Goal: Task Accomplishment & Management: Manage account settings

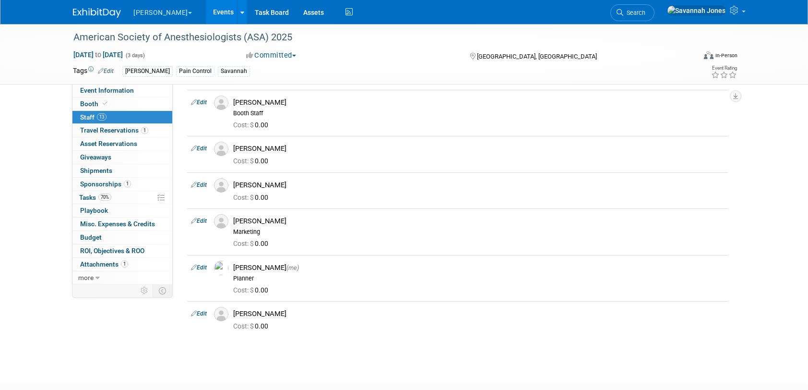
click at [206, 13] on link "Events" at bounding box center [223, 12] width 35 height 24
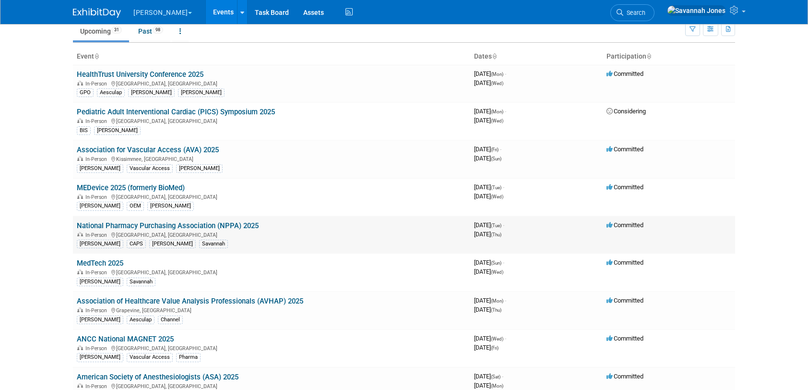
scroll to position [48, 0]
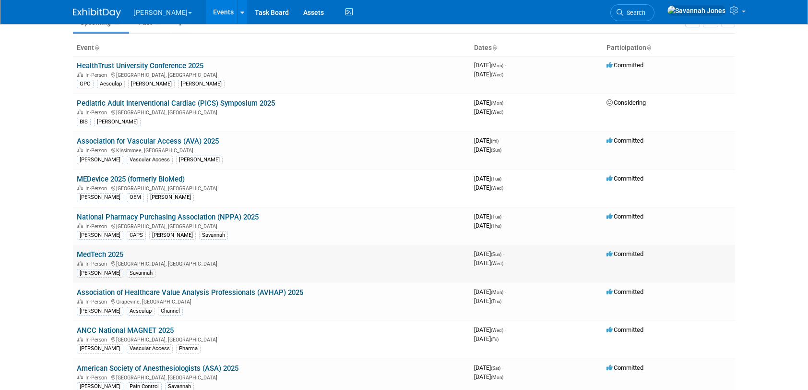
click at [105, 248] on td "MedTech 2025 In-Person [GEOGRAPHIC_DATA], [GEOGRAPHIC_DATA] [PERSON_NAME] Savan…" at bounding box center [271, 264] width 397 height 38
click at [106, 252] on link "MedTech 2025" at bounding box center [100, 254] width 47 height 9
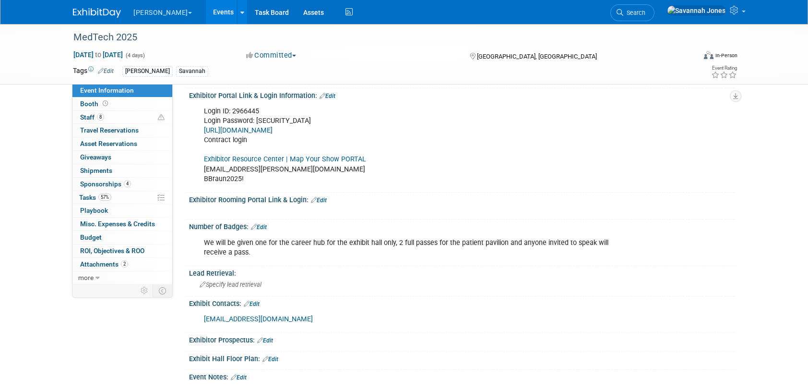
scroll to position [48, 0]
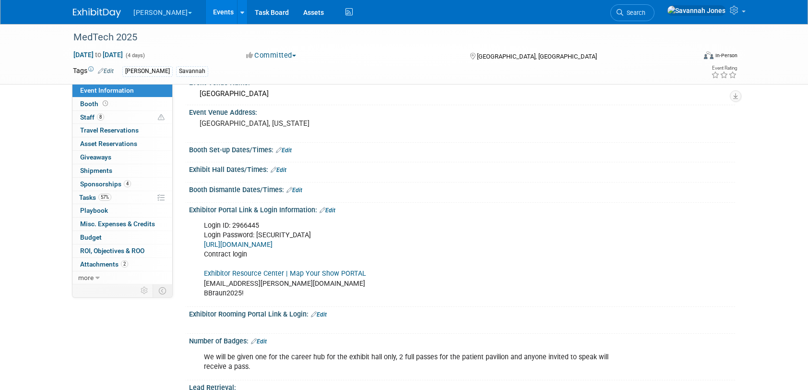
click at [262, 244] on link "https://medtech25.exh.mapyourshow.com/7_0/boothsales/customer_login.cfm" at bounding box center [238, 245] width 69 height 8
click at [241, 274] on link "Exhibitor Resource Center | Map Your Show PORTAL" at bounding box center [285, 273] width 162 height 8
click at [134, 120] on link "8 Staff 8" at bounding box center [122, 117] width 100 height 13
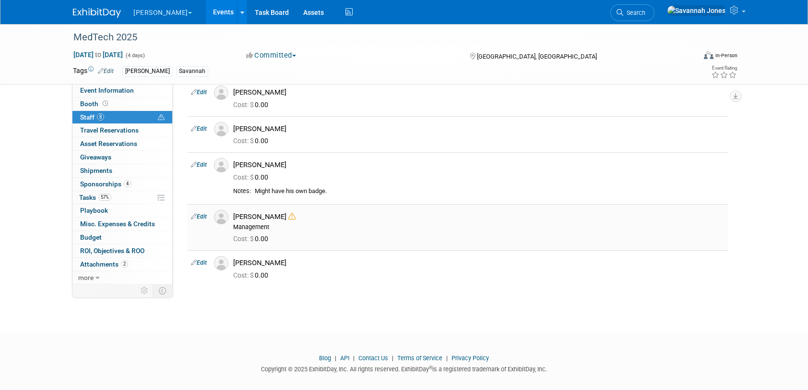
scroll to position [144, 0]
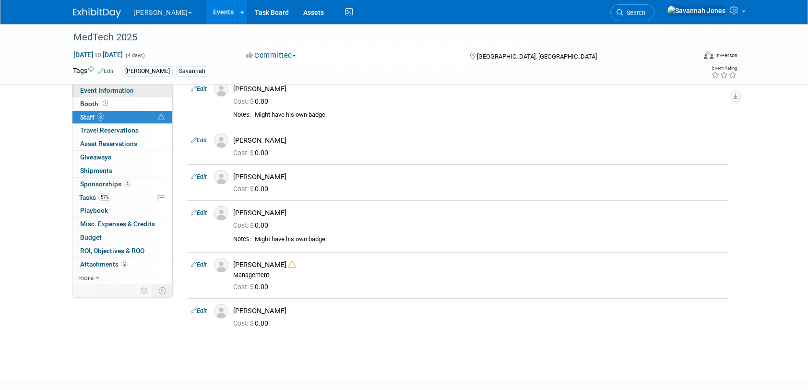
click at [136, 87] on link "Event Information" at bounding box center [122, 90] width 100 height 13
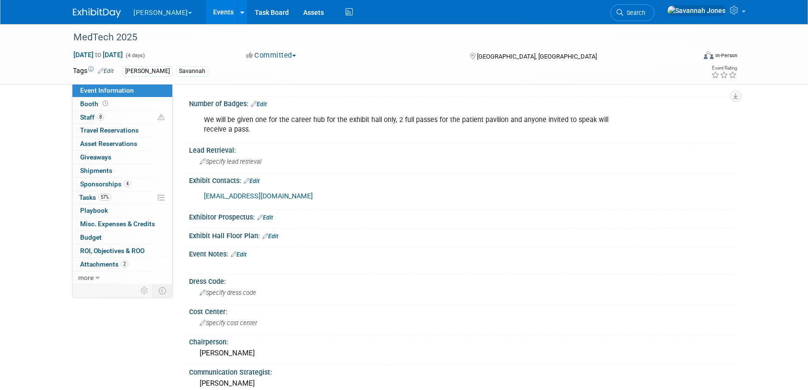
scroll to position [336, 0]
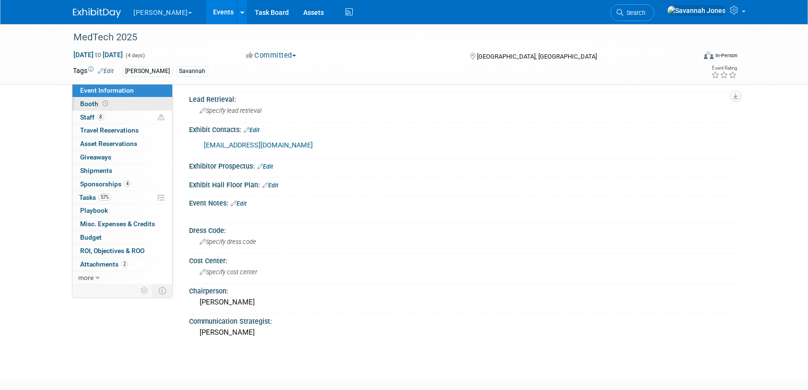
click at [137, 100] on link "Booth" at bounding box center [122, 103] width 100 height 13
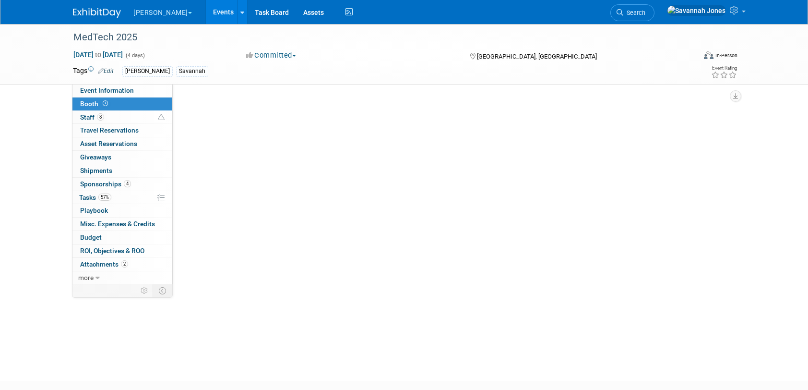
scroll to position [0, 0]
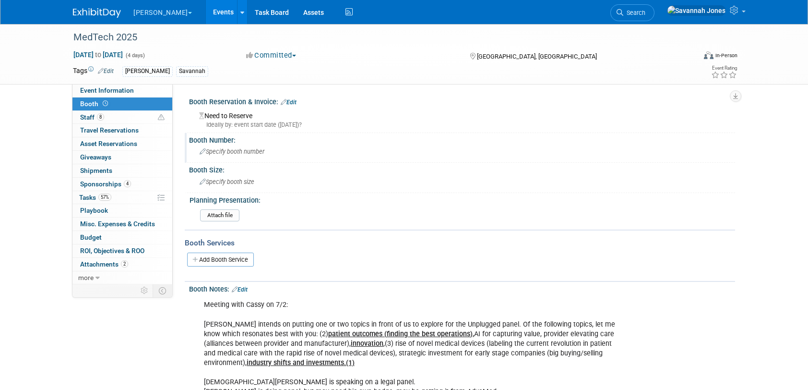
click at [240, 157] on div "Specify booth number" at bounding box center [462, 151] width 532 height 15
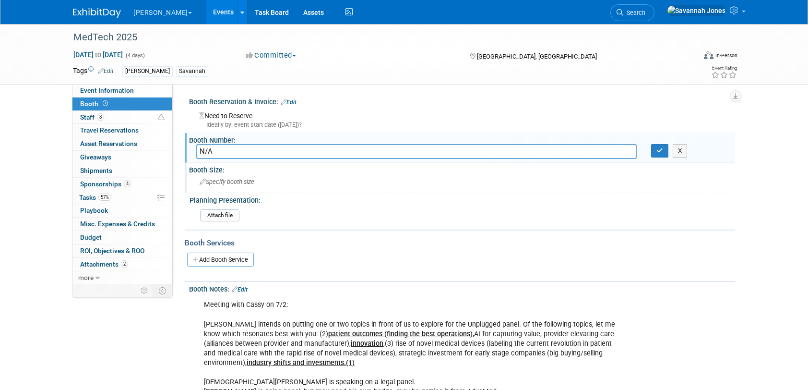
type input "N/A"
click at [298, 177] on div "Specify booth size" at bounding box center [462, 181] width 532 height 15
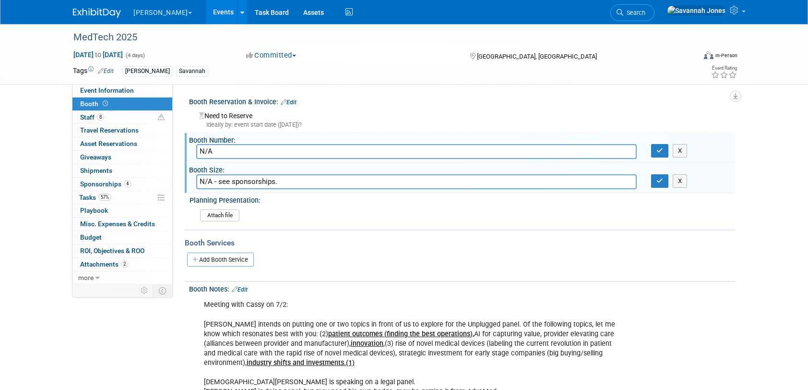
type input "N/A - see sponsorships."
click at [284, 154] on input "N/A" at bounding box center [416, 151] width 441 height 15
type input "N/A - see sponsorships."
drag, startPoint x: 660, startPoint y: 150, endPoint x: 661, endPoint y: 164, distance: 14.4
click at [661, 150] on icon "button" at bounding box center [660, 150] width 7 height 6
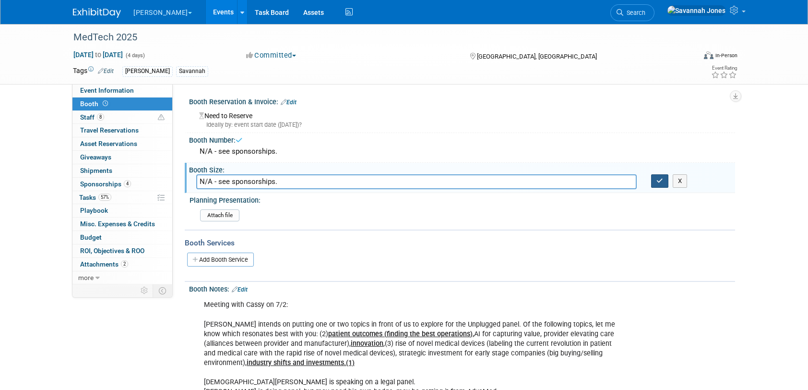
click at [660, 176] on button "button" at bounding box center [659, 180] width 17 height 13
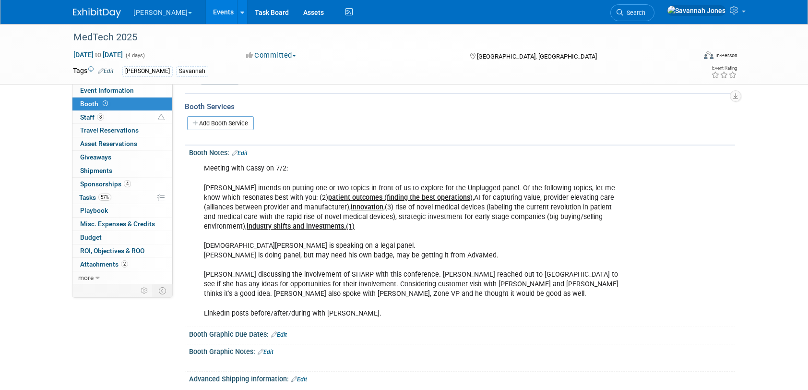
scroll to position [288, 0]
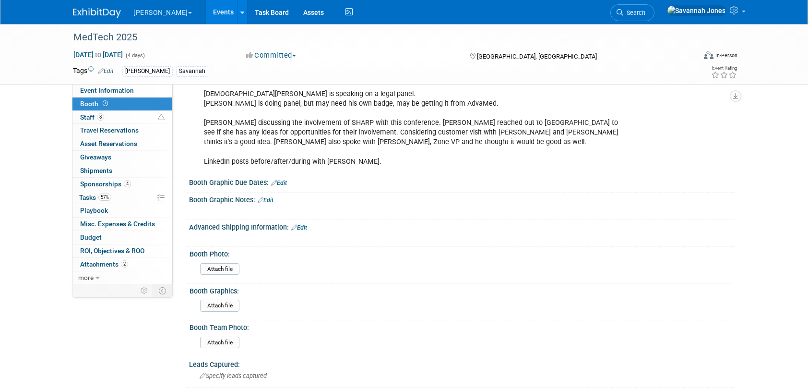
click at [298, 224] on link "Edit" at bounding box center [299, 227] width 16 height 7
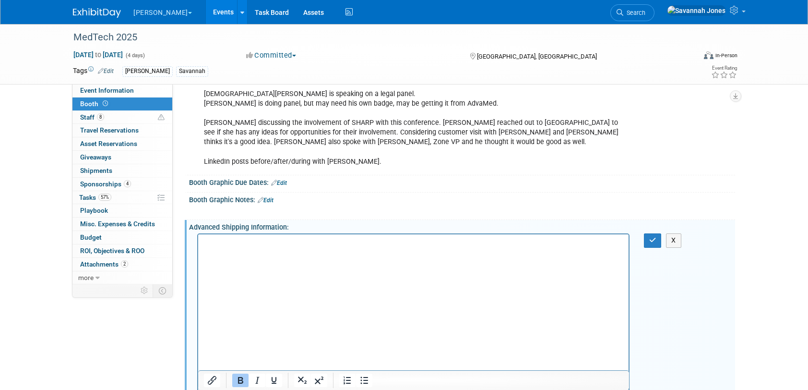
scroll to position [298, 0]
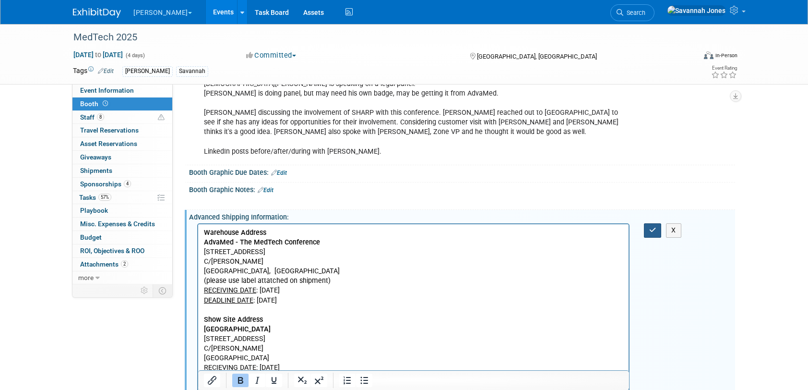
click at [650, 227] on icon "button" at bounding box center [653, 230] width 7 height 7
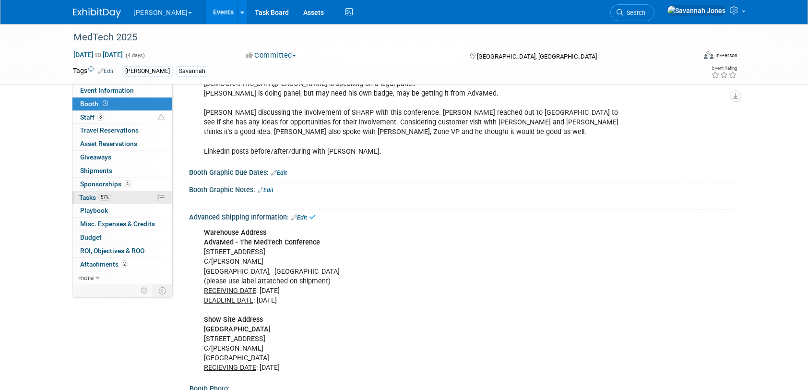
click at [132, 192] on link "57% Tasks 57%" at bounding box center [122, 197] width 100 height 13
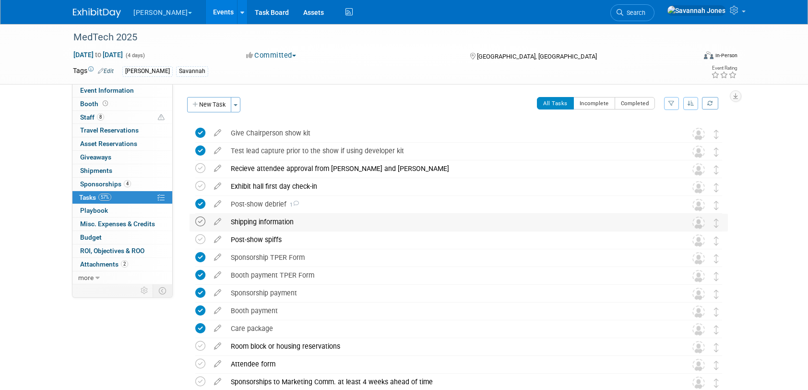
click at [204, 219] on icon at bounding box center [200, 222] width 10 height 10
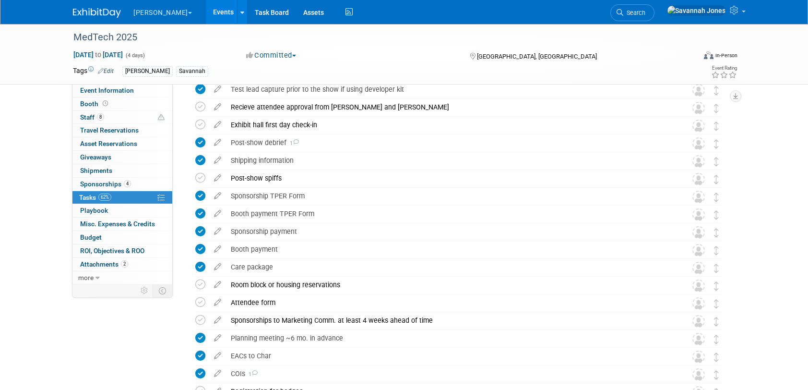
scroll to position [48, 0]
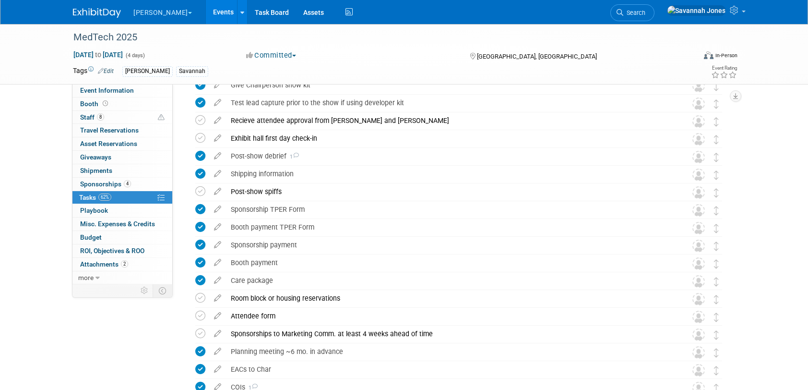
click at [206, 14] on link "Events" at bounding box center [223, 12] width 35 height 24
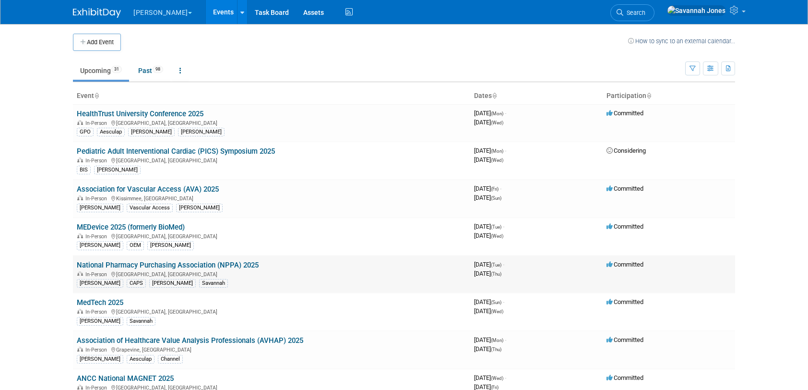
click at [240, 261] on link "National Pharmacy Purchasing Association (NPPA) 2025" at bounding box center [168, 265] width 182 height 9
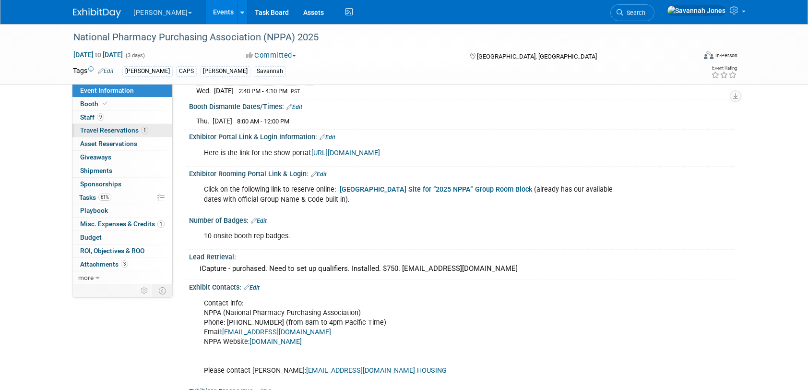
scroll to position [193, 0]
click at [123, 109] on link "Booth" at bounding box center [122, 103] width 100 height 13
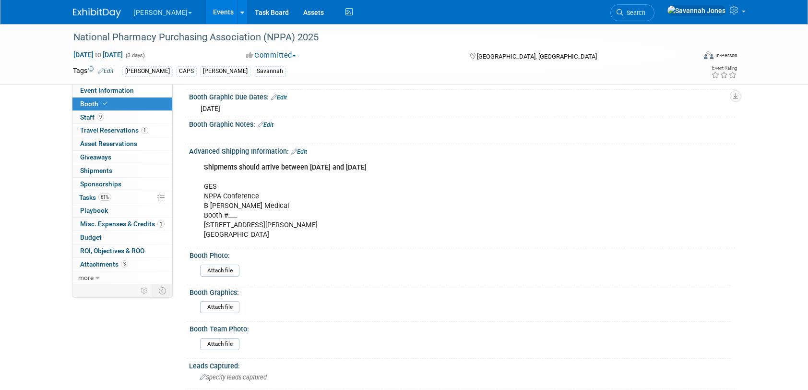
scroll to position [384, 0]
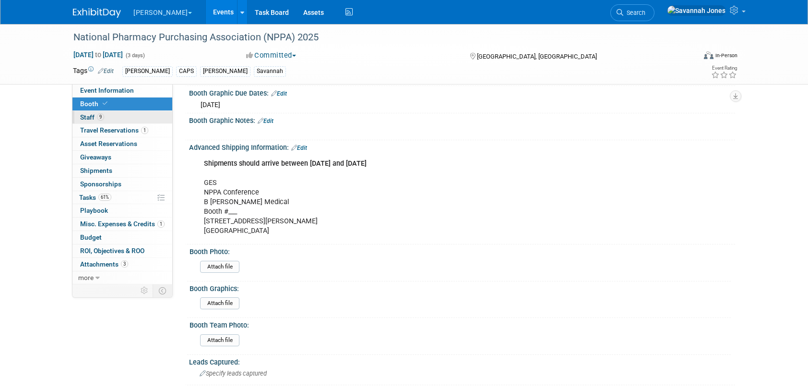
drag, startPoint x: 115, startPoint y: 119, endPoint x: 130, endPoint y: 120, distance: 14.4
click at [115, 119] on link "9 Staff 9" at bounding box center [122, 117] width 100 height 13
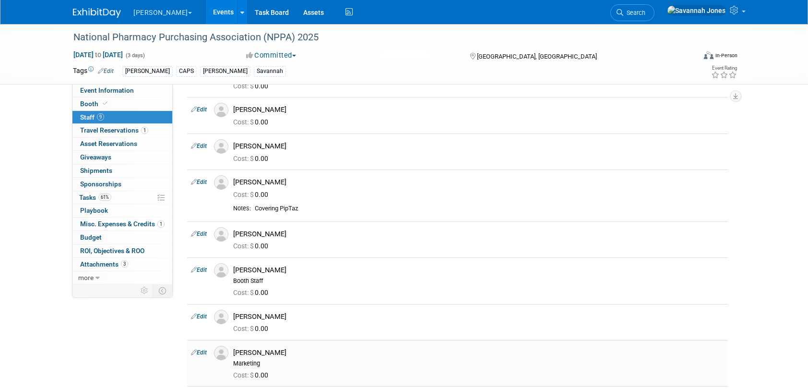
scroll to position [217, 0]
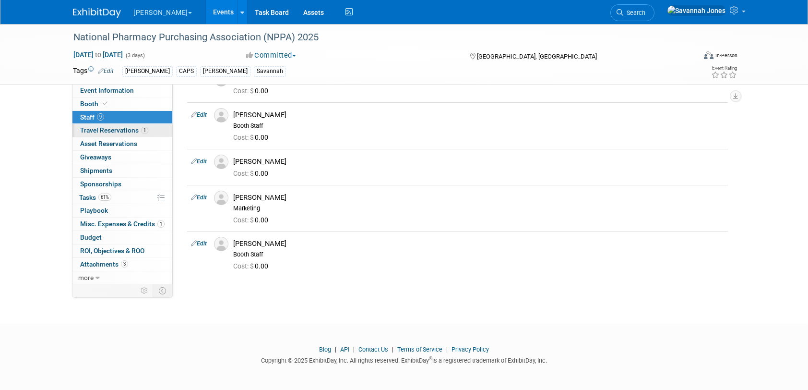
click at [128, 127] on span "Travel Reservations 1" at bounding box center [114, 130] width 68 height 8
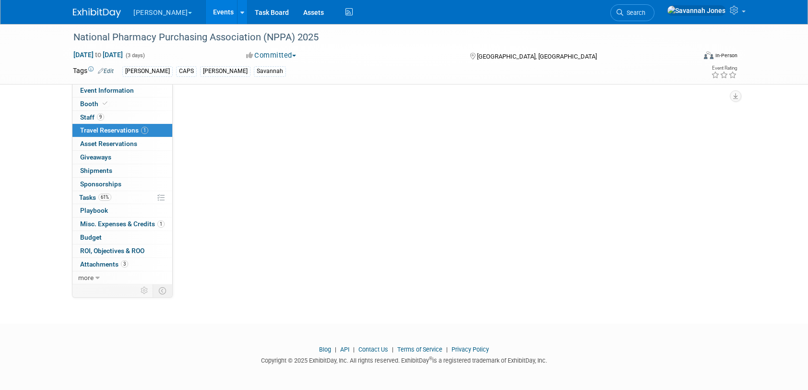
scroll to position [0, 0]
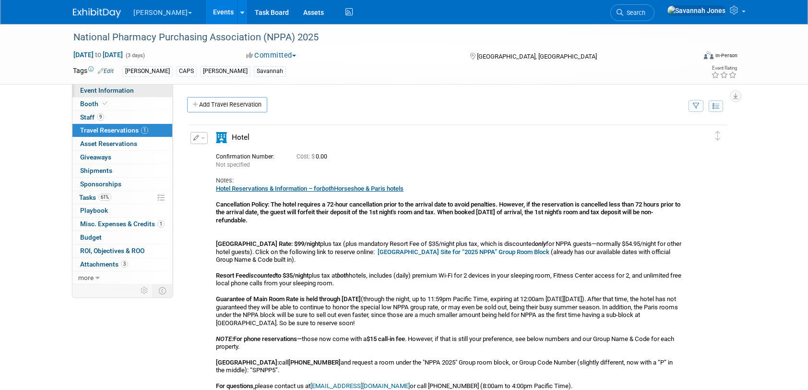
click at [131, 92] on span "Event Information" at bounding box center [107, 90] width 54 height 8
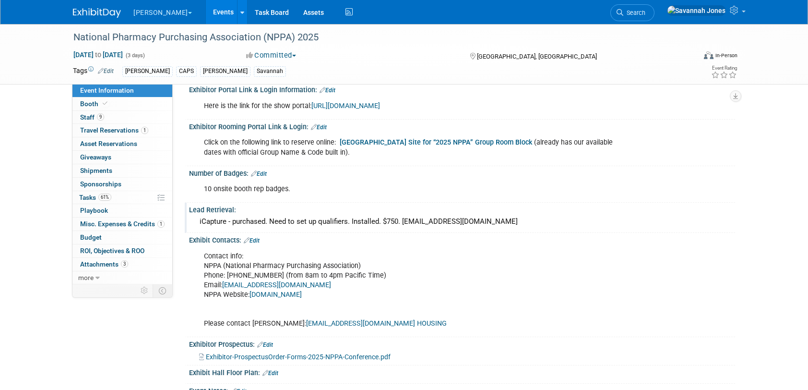
scroll to position [144, 0]
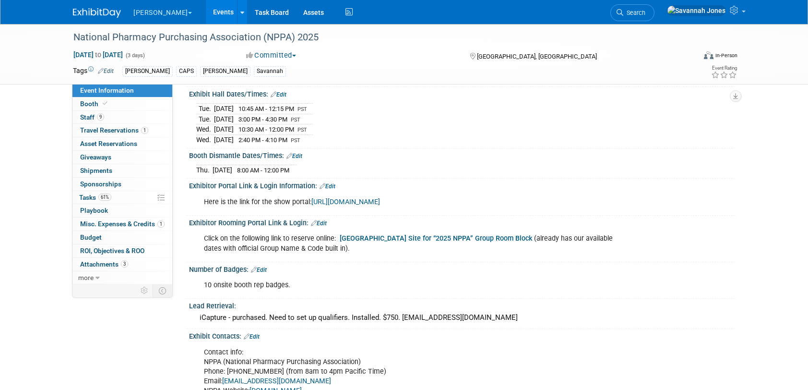
click at [380, 198] on link "[URL][DOMAIN_NAME]" at bounding box center [346, 202] width 69 height 8
